Goal: Task Accomplishment & Management: Use online tool/utility

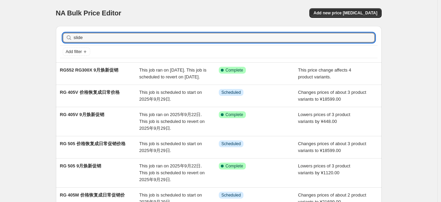
type input "slide"
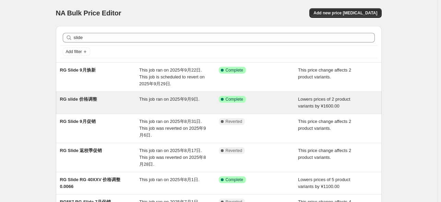
click at [85, 99] on span "RG slide 价格调整" at bounding box center [78, 99] width 37 height 5
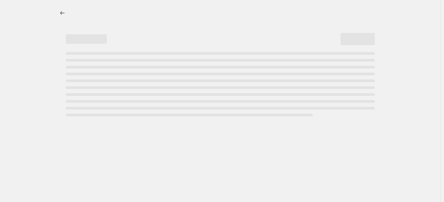
select select "by"
select select "no_change"
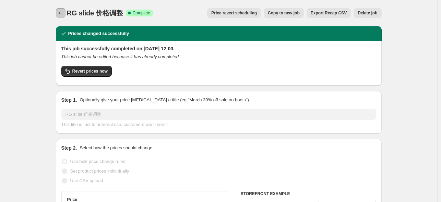
click at [60, 13] on icon "Price change jobs" at bounding box center [60, 12] width 4 height 3
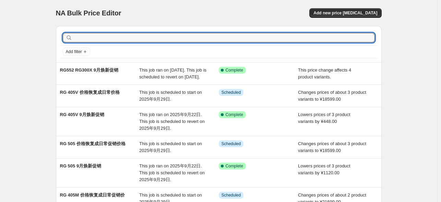
drag, startPoint x: 110, startPoint y: 37, endPoint x: 49, endPoint y: 36, distance: 60.4
click at [49, 36] on div "NA Bulk Price Editor. This page is ready NA Bulk Price Editor Add new price [ME…" at bounding box center [219, 190] width 342 height 381
type input "价格调整"
